Goal: Information Seeking & Learning: Learn about a topic

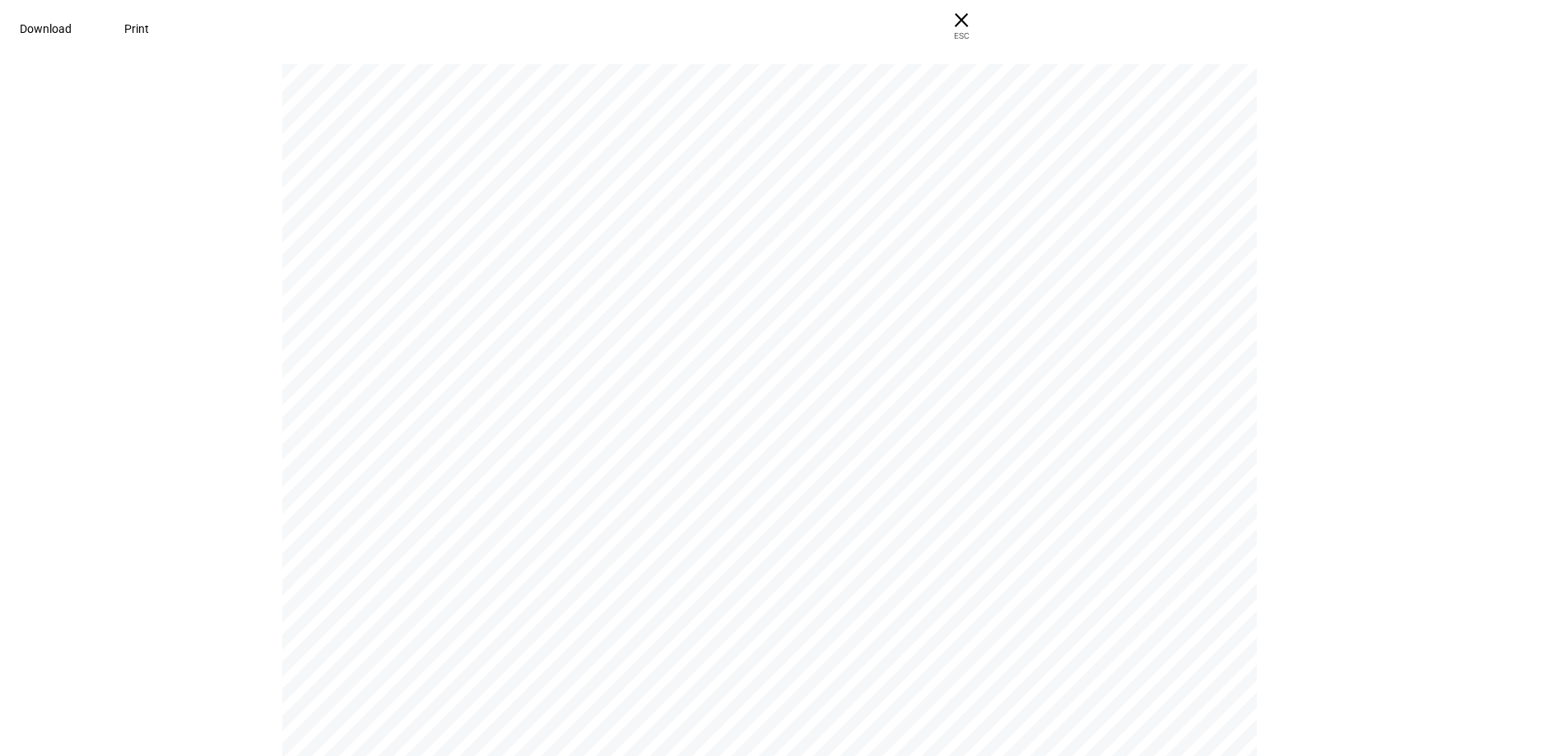
click at [72, 28] on span "Download" at bounding box center [45, 29] width 52 height 13
click at [988, 24] on span "ESC" at bounding box center [962, 29] width 53 height 24
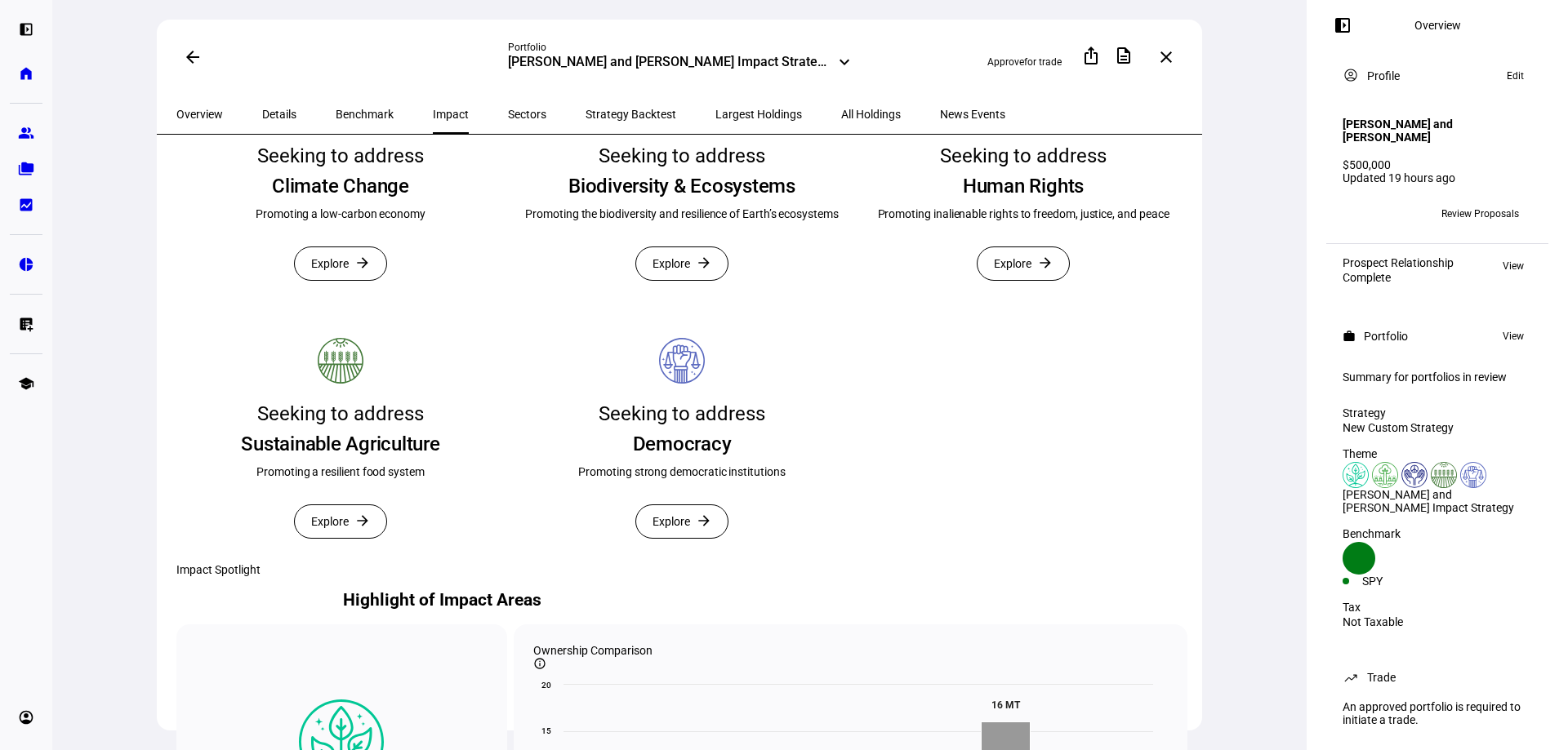
scroll to position [408, 0]
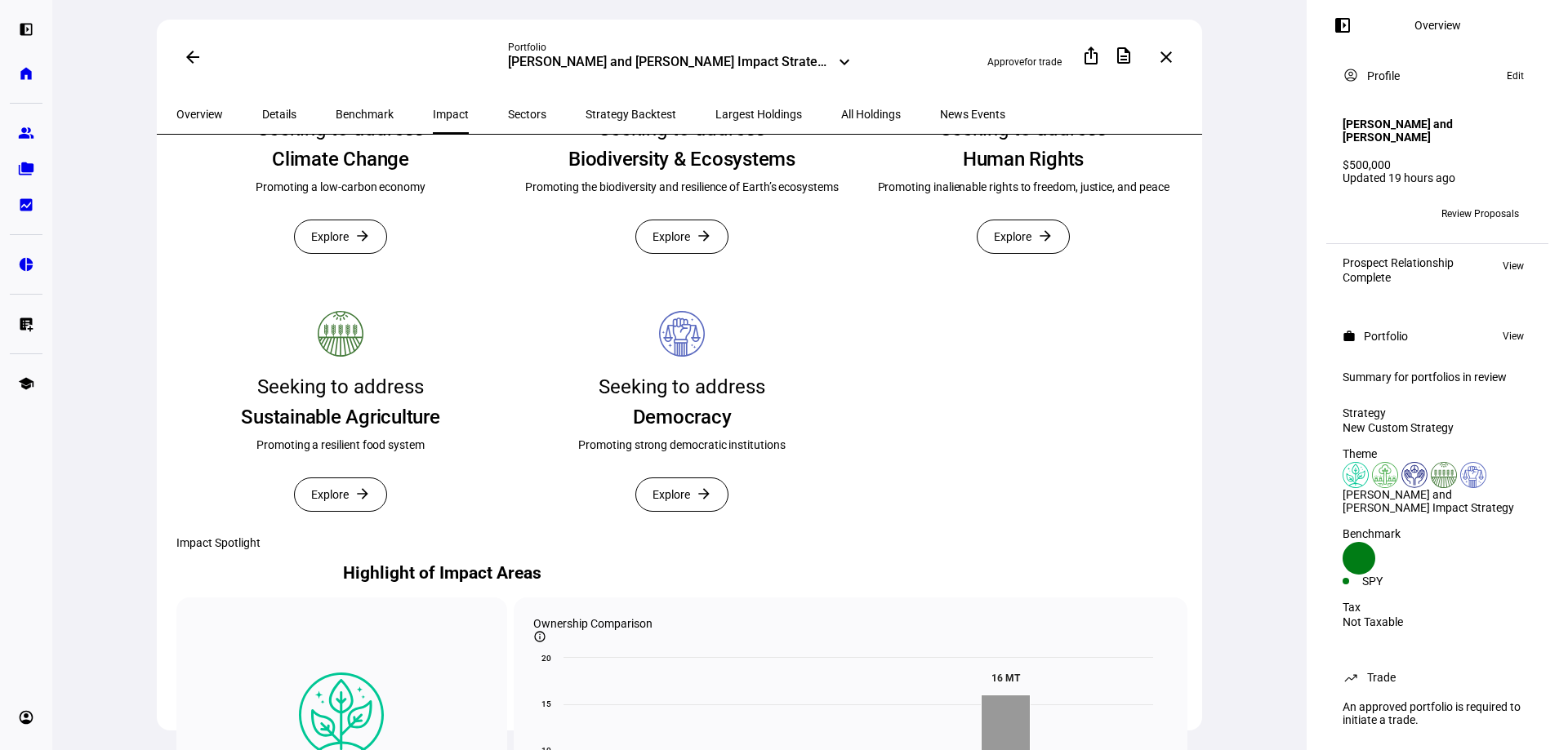
click at [703, 537] on mat-card "Seeking to address Democracy Promoting strong democratic institutions Explore a…" at bounding box center [682, 414] width 329 height 245
click at [682, 511] on span "Explore" at bounding box center [672, 494] width 37 height 33
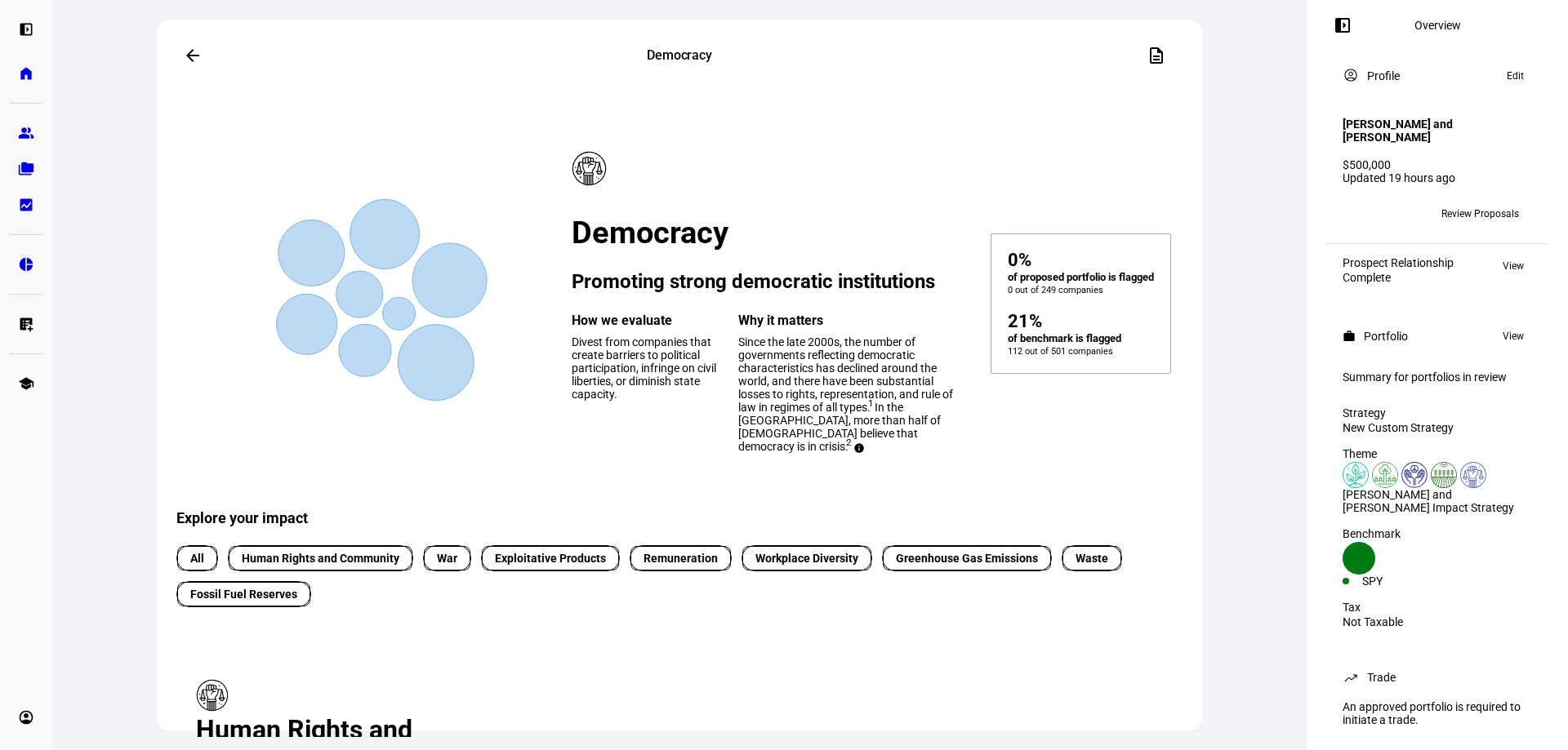
click at [195, 51] on mat-icon "arrow_back" at bounding box center [192, 55] width 20 height 20
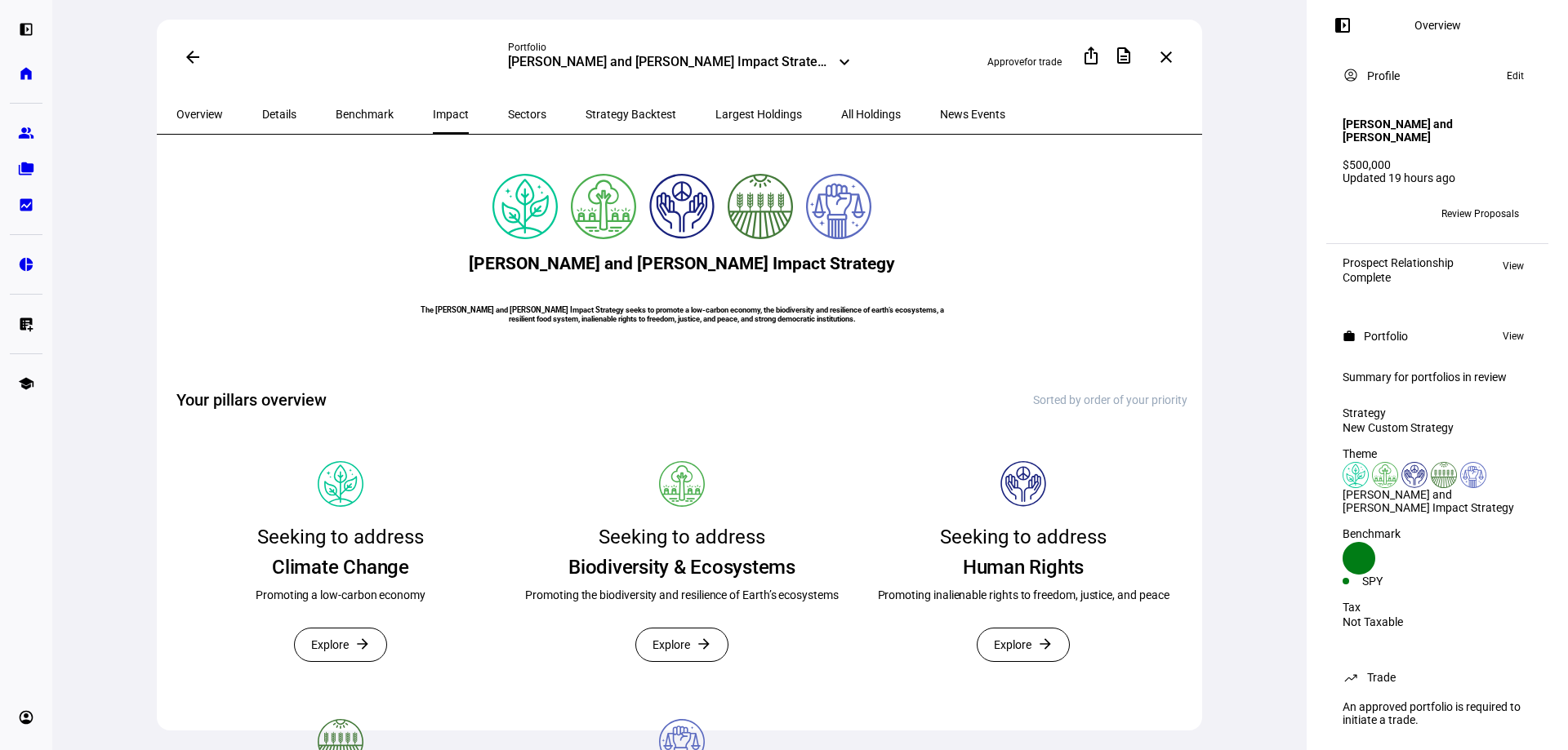
click at [847, 60] on mat-icon "keyboard_arrow_down" at bounding box center [844, 62] width 20 height 20
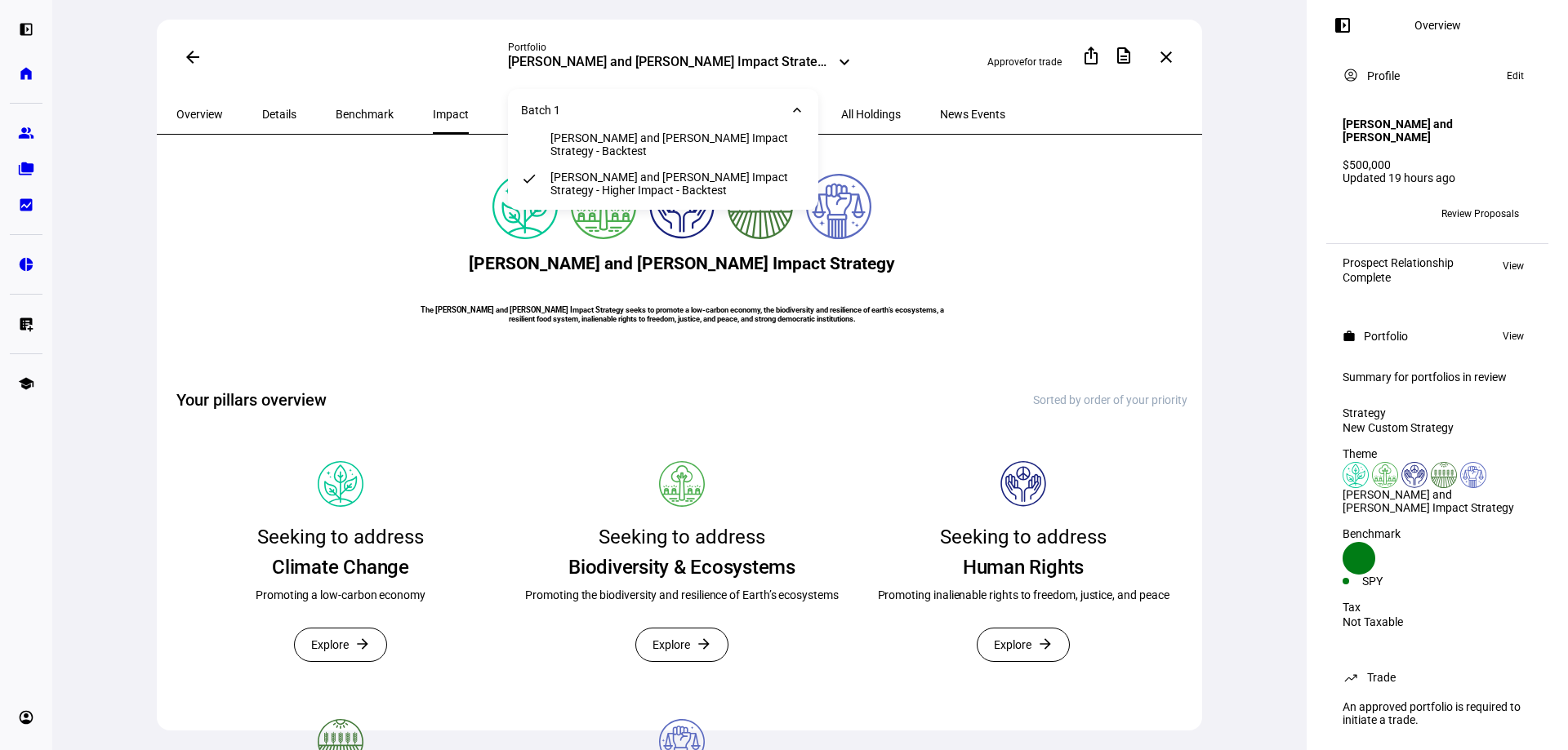
click at [847, 60] on mat-icon "keyboard_arrow_down" at bounding box center [844, 62] width 20 height 20
click at [949, 267] on eth-card-container "[PERSON_NAME] and [PERSON_NAME] Impact Strategy The [PERSON_NAME] and [PERSON_N…" at bounding box center [682, 257] width 1012 height 207
